Goal: Find specific page/section: Find specific page/section

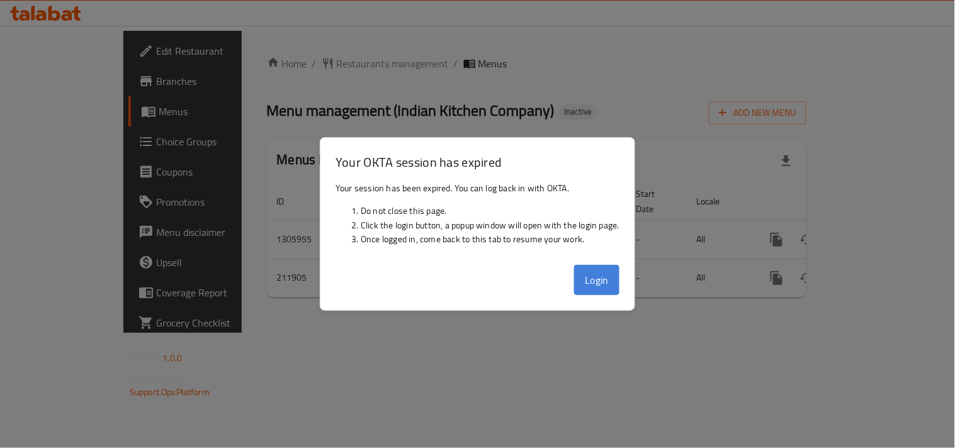
click at [615, 284] on button "Login" at bounding box center [596, 280] width 45 height 30
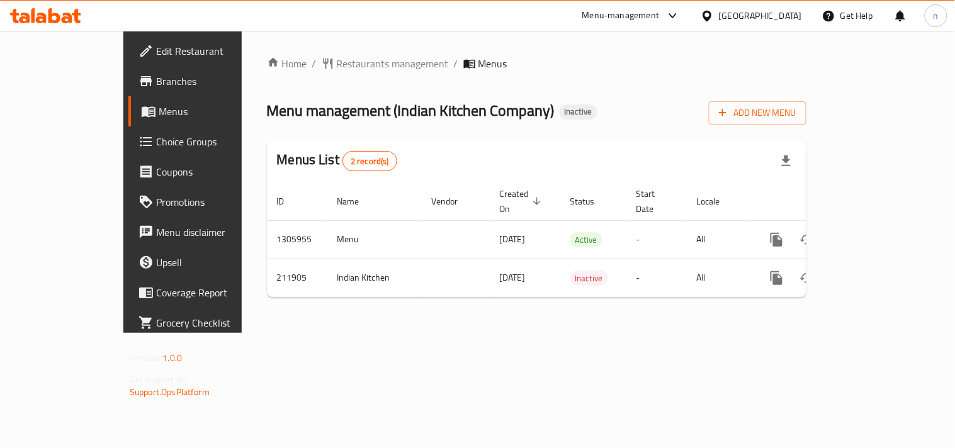
click at [708, 16] on icon at bounding box center [706, 15] width 13 height 13
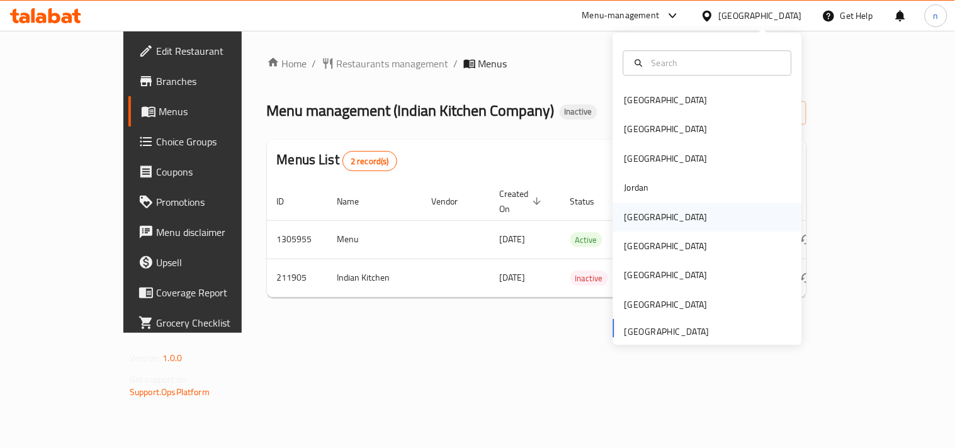
click at [614, 219] on div "[GEOGRAPHIC_DATA]" at bounding box center [665, 217] width 103 height 29
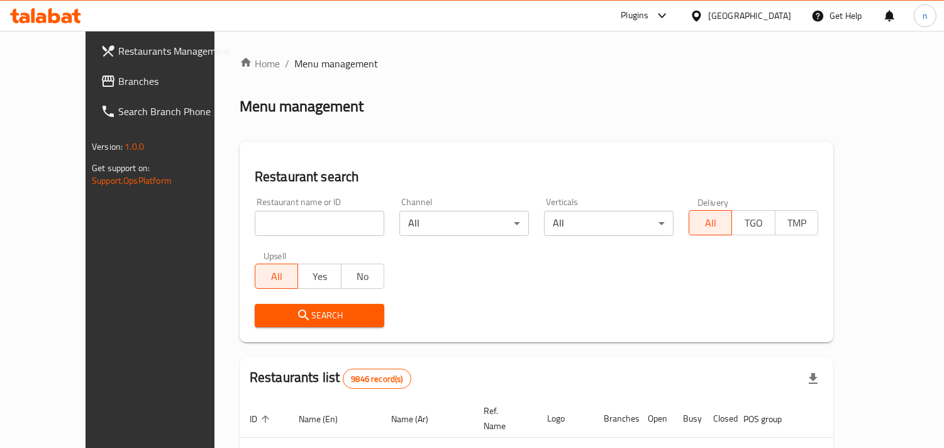
click at [91, 92] on link "Branches" at bounding box center [167, 81] width 153 height 30
